Goal: Transaction & Acquisition: Subscribe to service/newsletter

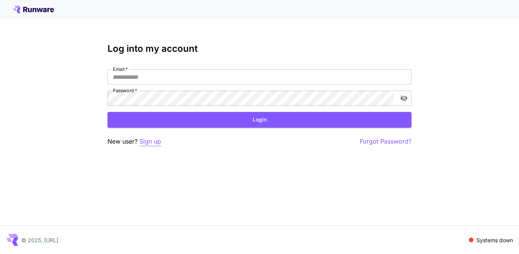
click at [149, 144] on p "Sign up" at bounding box center [150, 141] width 22 height 10
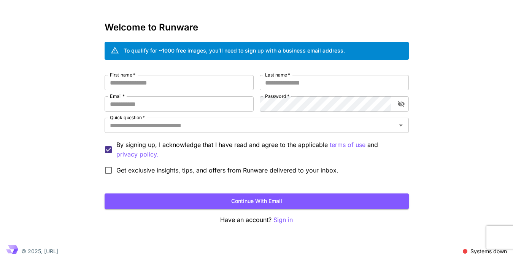
scroll to position [33, 0]
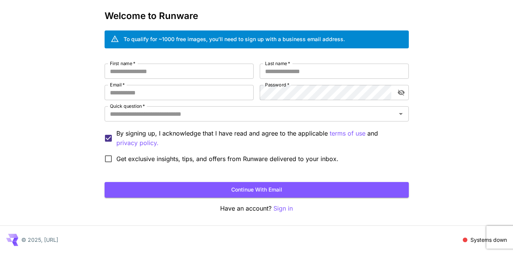
drag, startPoint x: 110, startPoint y: 106, endPoint x: 143, endPoint y: 104, distance: 32.4
click at [143, 104] on label "Quick question   *" at bounding box center [127, 106] width 35 height 6
click at [143, 108] on input "Quick question   *" at bounding box center [250, 113] width 287 height 11
click at [181, 74] on input "First name   *" at bounding box center [179, 70] width 149 height 15
type input "****"
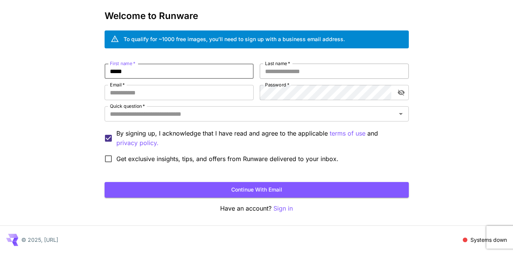
click at [280, 69] on input "Last name   *" at bounding box center [334, 70] width 149 height 15
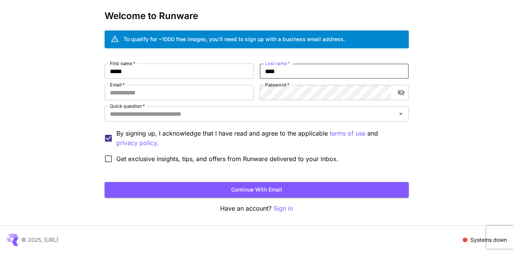
click at [275, 73] on input "****" at bounding box center [334, 70] width 149 height 15
type input "***"
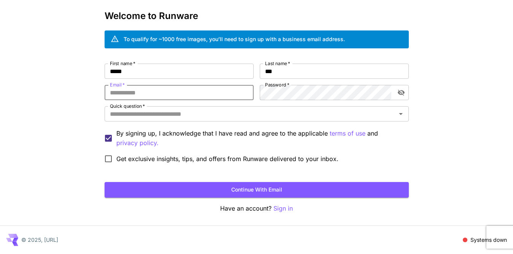
click at [171, 97] on input "Email   *" at bounding box center [179, 92] width 149 height 15
paste input "**********"
type input "**********"
click at [171, 112] on input "Quick question   *" at bounding box center [250, 113] width 287 height 11
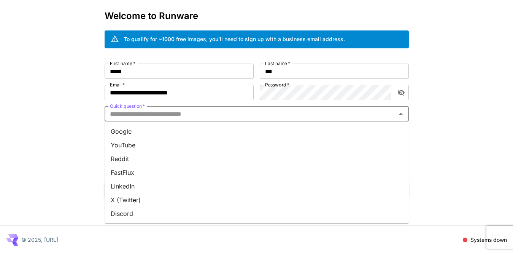
drag, startPoint x: 136, startPoint y: 132, endPoint x: 135, endPoint y: 162, distance: 30.0
click at [135, 132] on li "Google" at bounding box center [257, 131] width 304 height 14
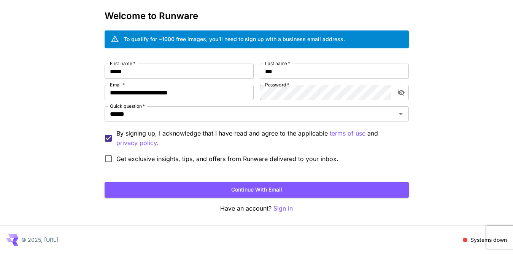
click at [73, 84] on div "**********" at bounding box center [256, 110] width 513 height 286
click at [238, 190] on button "Continue with email" at bounding box center [257, 190] width 304 height 16
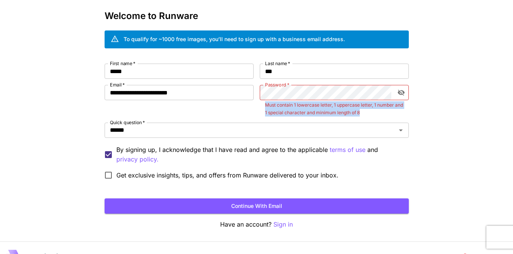
drag, startPoint x: 369, startPoint y: 111, endPoint x: 260, endPoint y: 106, distance: 109.6
click at [260, 106] on div "Password   * Password   * Must contain 1 lowercase letter, 1 uppercase letter, …" at bounding box center [334, 101] width 149 height 32
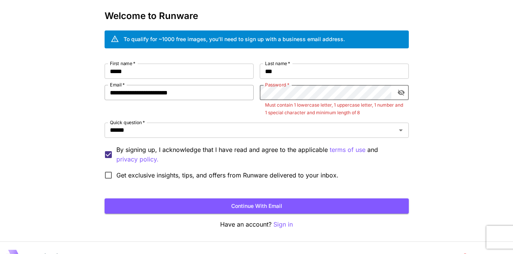
click at [242, 93] on div "**********" at bounding box center [257, 122] width 304 height 119
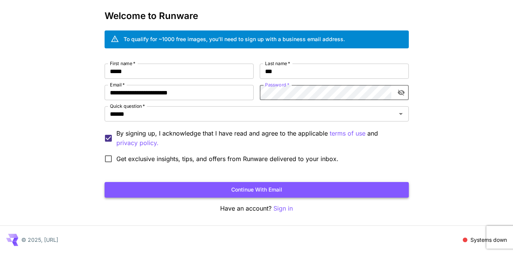
click at [249, 191] on button "Continue with email" at bounding box center [257, 190] width 304 height 16
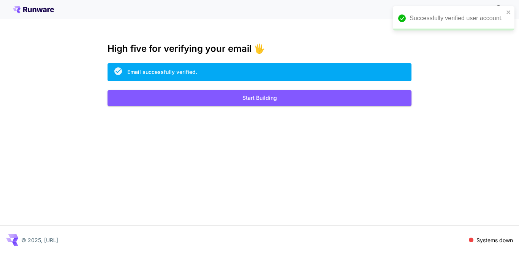
click at [510, 13] on icon "close" at bounding box center [509, 12] width 4 height 4
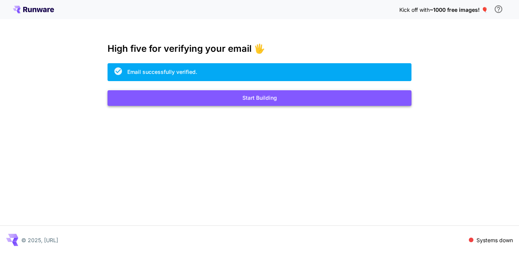
click at [260, 100] on button "Start Building" at bounding box center [260, 98] width 304 height 16
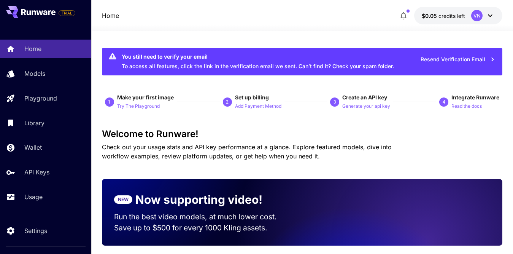
scroll to position [152, 0]
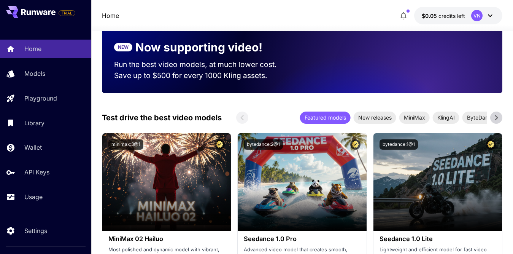
click at [491, 114] on div "Featured models New releases MiniMax KlingAI ByteDance Google Veo PixVerse Vidu" at bounding box center [369, 117] width 266 height 12
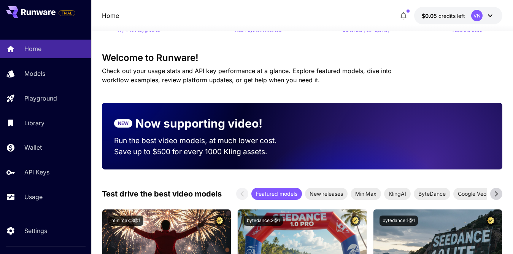
scroll to position [0, 0]
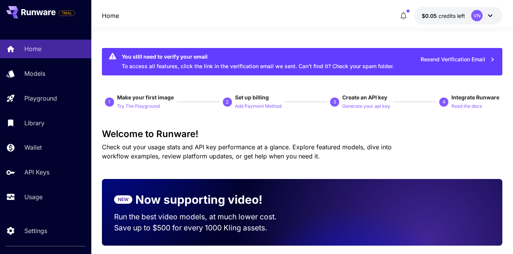
click at [444, 60] on button "Resend Verification Email" at bounding box center [457, 60] width 83 height 16
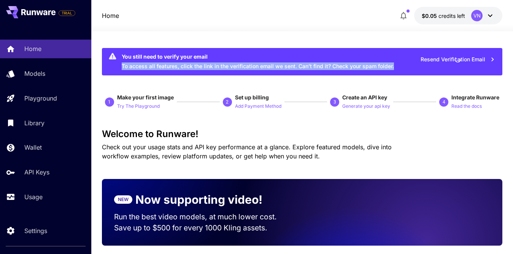
drag, startPoint x: 397, startPoint y: 67, endPoint x: 121, endPoint y: 67, distance: 275.5
click at [121, 67] on div "You still need to verify your email To access all features, click the link in t…" at bounding box center [302, 61] width 401 height 27
copy div "To access all features, click the link in the verification email we sent. Can’t…"
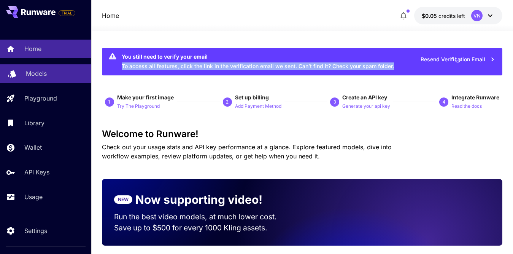
click at [30, 73] on p "Models" at bounding box center [36, 73] width 21 height 9
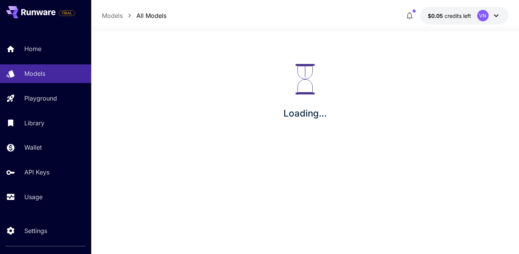
click at [499, 14] on icon at bounding box center [496, 15] width 9 height 9
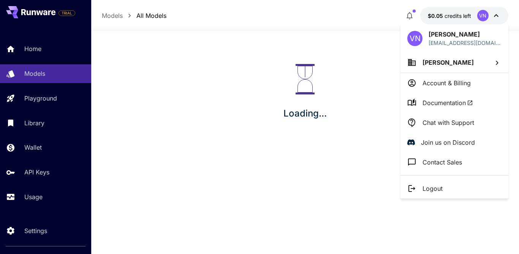
drag, startPoint x: 436, startPoint y: 82, endPoint x: 368, endPoint y: 60, distance: 71.0
click at [368, 60] on div at bounding box center [259, 127] width 519 height 254
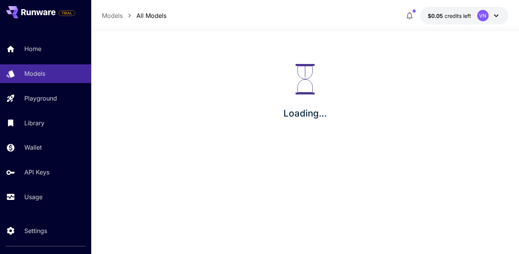
click at [499, 17] on icon at bounding box center [496, 15] width 9 height 9
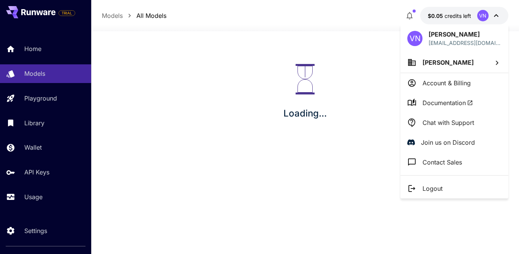
click at [441, 16] on div at bounding box center [259, 127] width 519 height 254
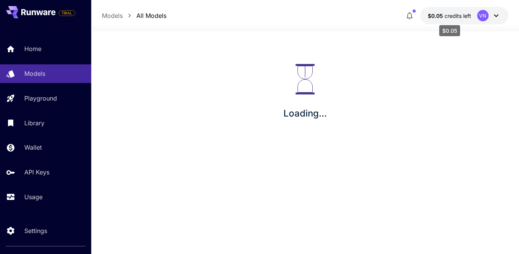
click at [437, 16] on span "$0.05" at bounding box center [436, 16] width 17 height 6
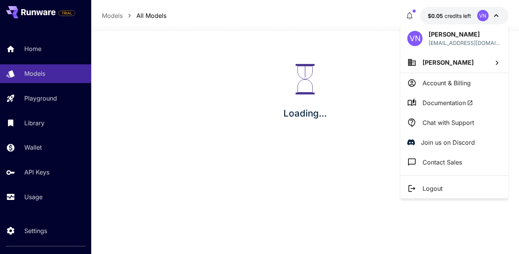
click at [437, 16] on div at bounding box center [259, 127] width 519 height 254
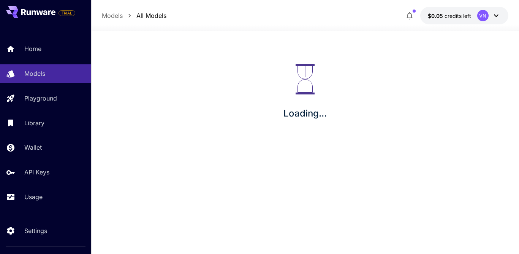
click at [410, 16] on icon "button" at bounding box center [409, 15] width 9 height 9
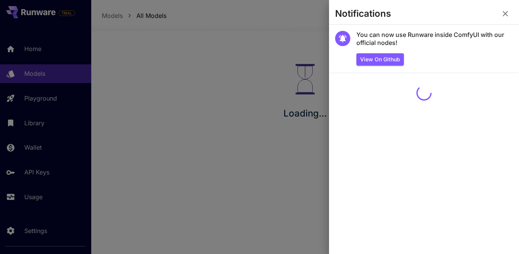
click at [506, 12] on icon "button" at bounding box center [505, 13] width 9 height 9
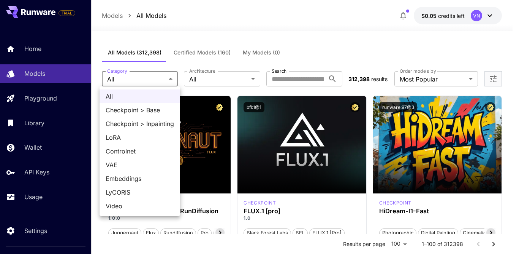
click at [305, 30] on div at bounding box center [259, 127] width 519 height 254
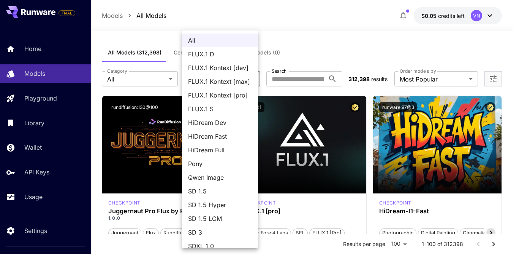
click at [208, 190] on span "SD 1.5" at bounding box center [220, 190] width 64 height 9
type input "****"
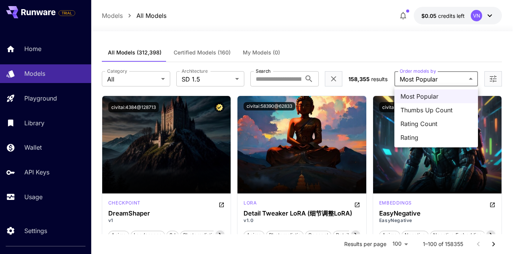
click at [447, 80] on div at bounding box center [259, 127] width 519 height 254
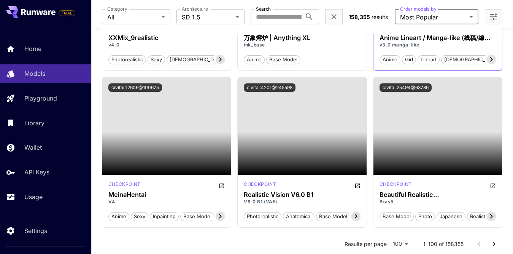
scroll to position [1596, 0]
